Goal: Find specific page/section: Find specific page/section

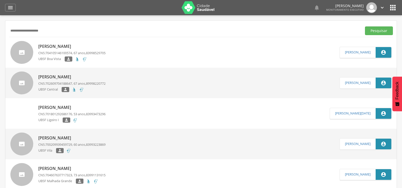
click at [365, 26] on button "Pesquisar" at bounding box center [379, 30] width 28 height 9
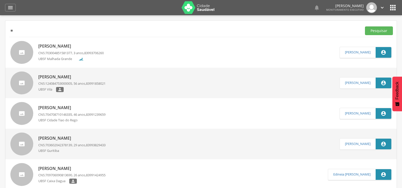
type input "*"
type input "**********"
click at [365, 26] on button "Pesquisar" at bounding box center [379, 30] width 28 height 9
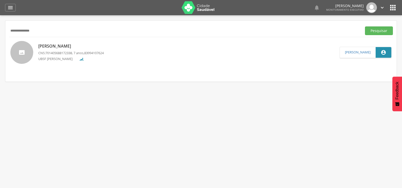
click at [81, 46] on p "[PERSON_NAME]" at bounding box center [70, 46] width 65 height 6
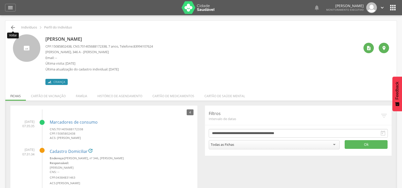
click at [10, 25] on icon "" at bounding box center [13, 27] width 6 height 6
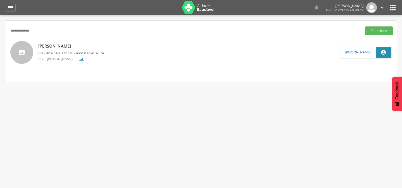
drag, startPoint x: 60, startPoint y: 29, endPoint x: 1, endPoint y: 38, distance: 60.0
click at [5, 38] on div "**********" at bounding box center [201, 50] width 392 height 61
click at [47, 46] on p "[PERSON_NAME]" at bounding box center [70, 46] width 65 height 6
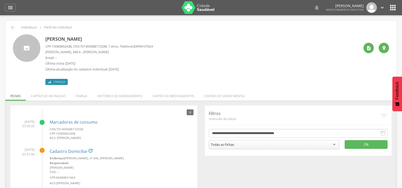
click at [15, 31] on div "[PERSON_NAME] CPF: 15085802438 , CNS: [PHONE_NUMBER] , 7 anos, Telefone: 839941…" at bounding box center [201, 57] width 384 height 54
click at [16, 29] on icon "" at bounding box center [13, 27] width 6 height 6
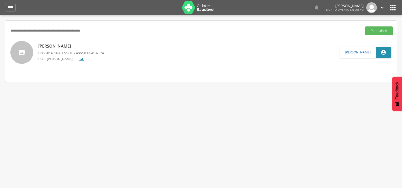
click at [44, 43] on div "[PERSON_NAME] CNS: 701405688172338 , 7 anos, 83994107624 UBSF [PERSON_NAME]" at bounding box center [70, 52] width 65 height 21
